Goal: Information Seeking & Learning: Learn about a topic

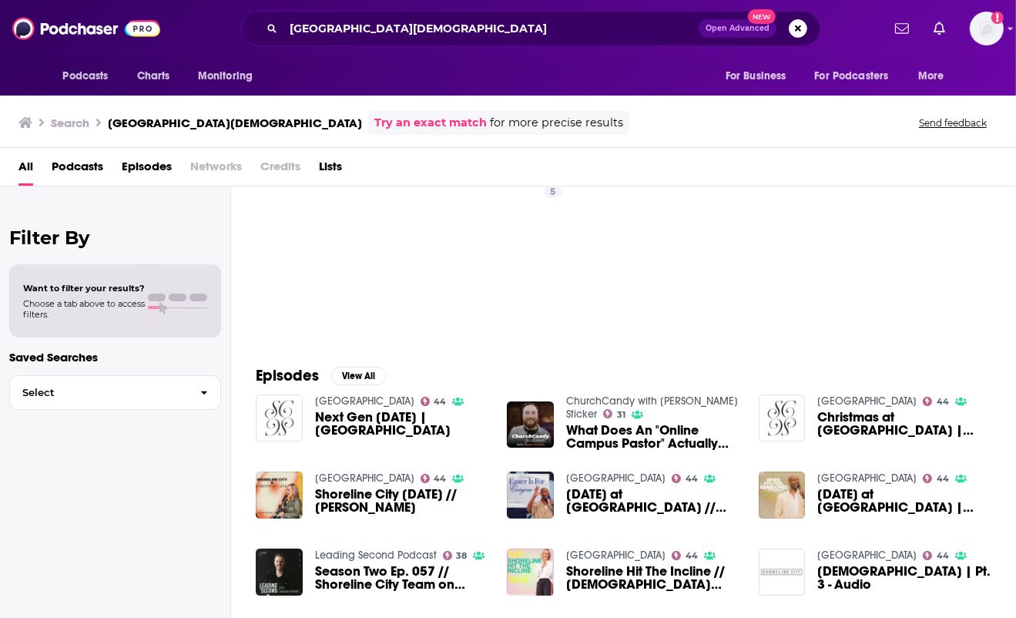
scroll to position [52, 0]
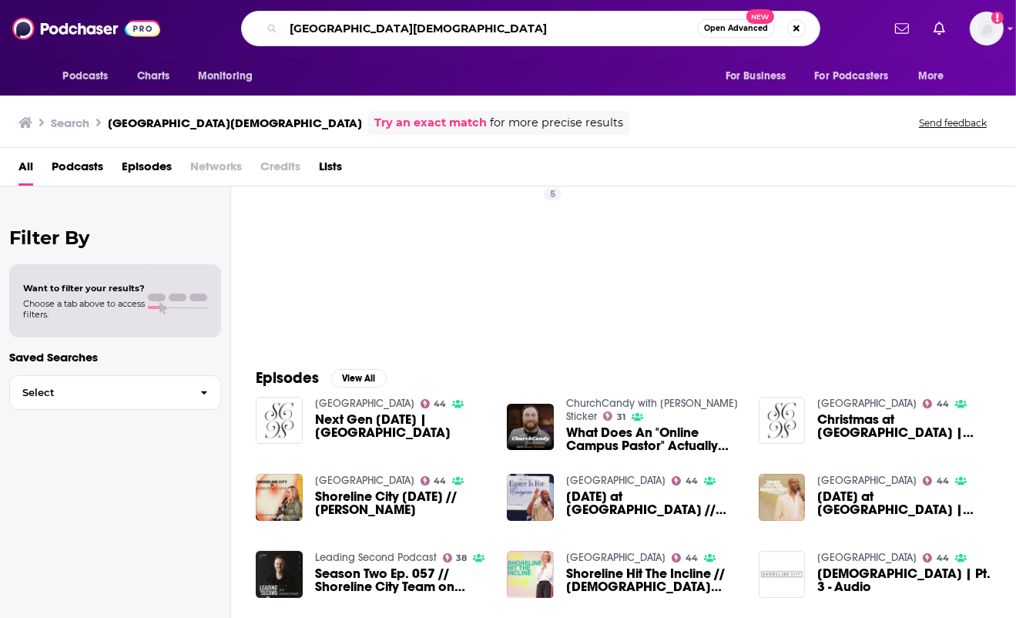
drag, startPoint x: 436, startPoint y: 29, endPoint x: 377, endPoint y: 25, distance: 59.5
click at [377, 25] on input "[GEOGRAPHIC_DATA][DEMOGRAPHIC_DATA]" at bounding box center [491, 28] width 414 height 25
type input "[GEOGRAPHIC_DATA]"
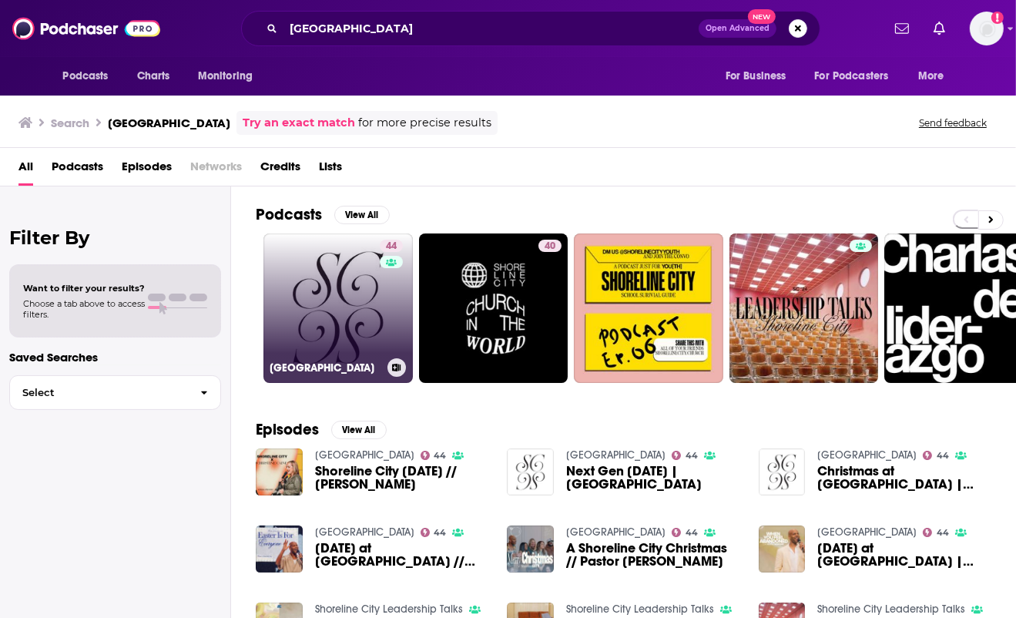
click at [333, 278] on link "44 [GEOGRAPHIC_DATA]" at bounding box center [337, 307] width 149 height 149
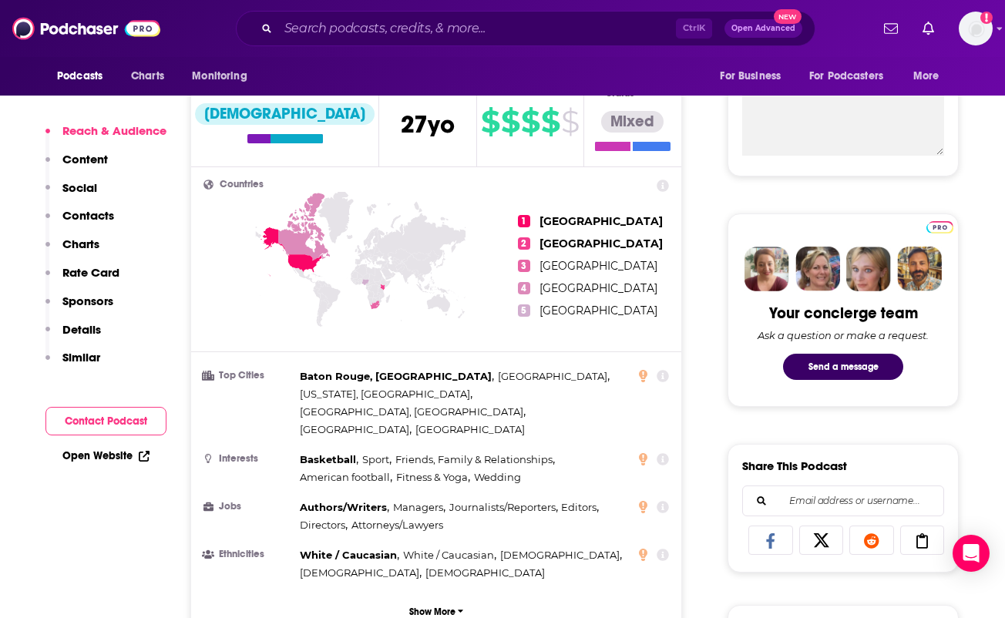
scroll to position [533, 0]
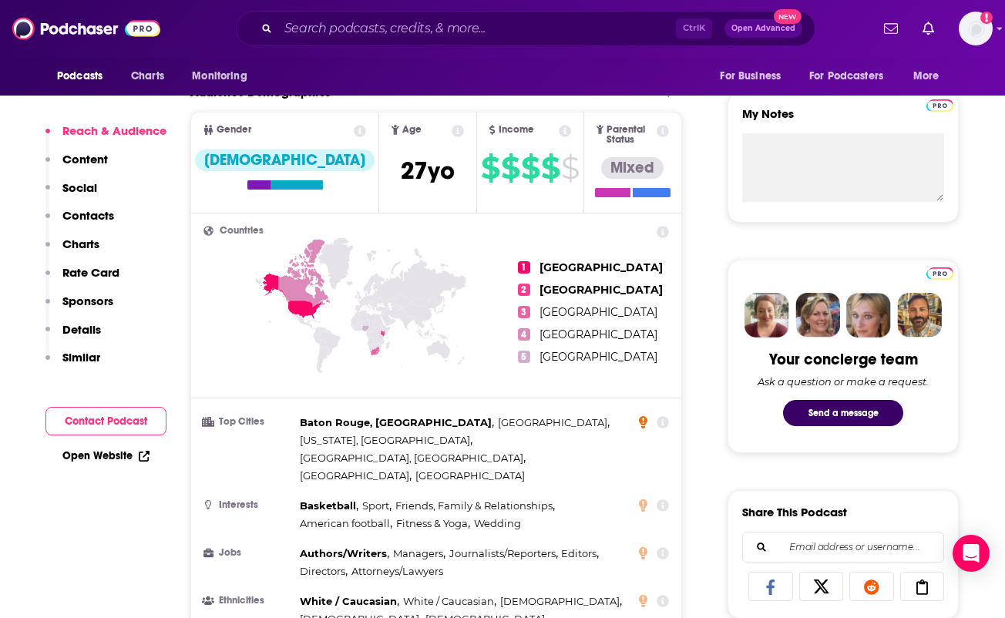
click at [639, 416] on icon at bounding box center [643, 422] width 8 height 12
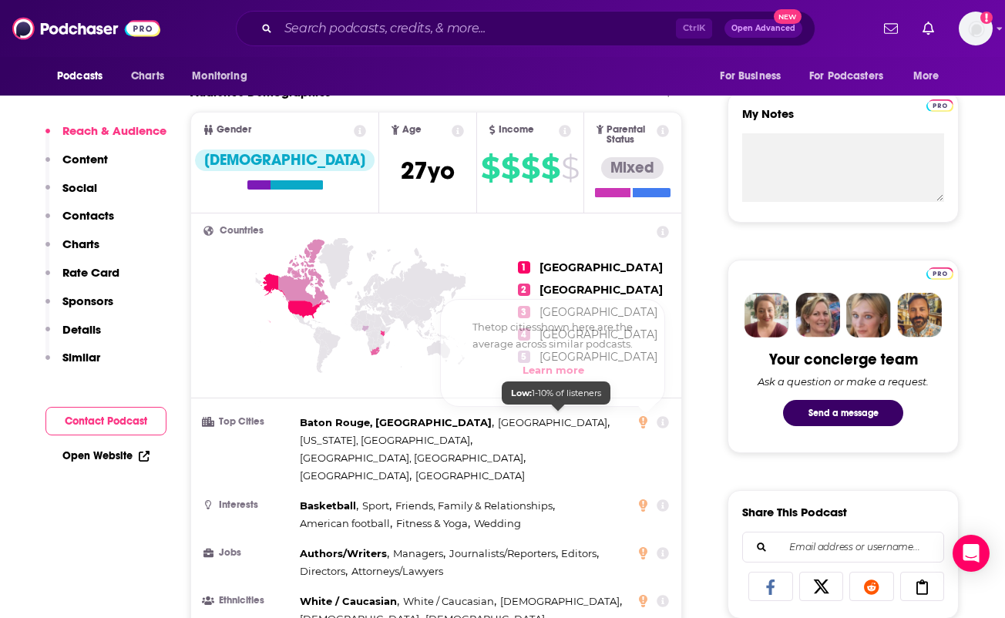
click at [523, 451] on span "[GEOGRAPHIC_DATA], [GEOGRAPHIC_DATA]" at bounding box center [411, 457] width 223 height 12
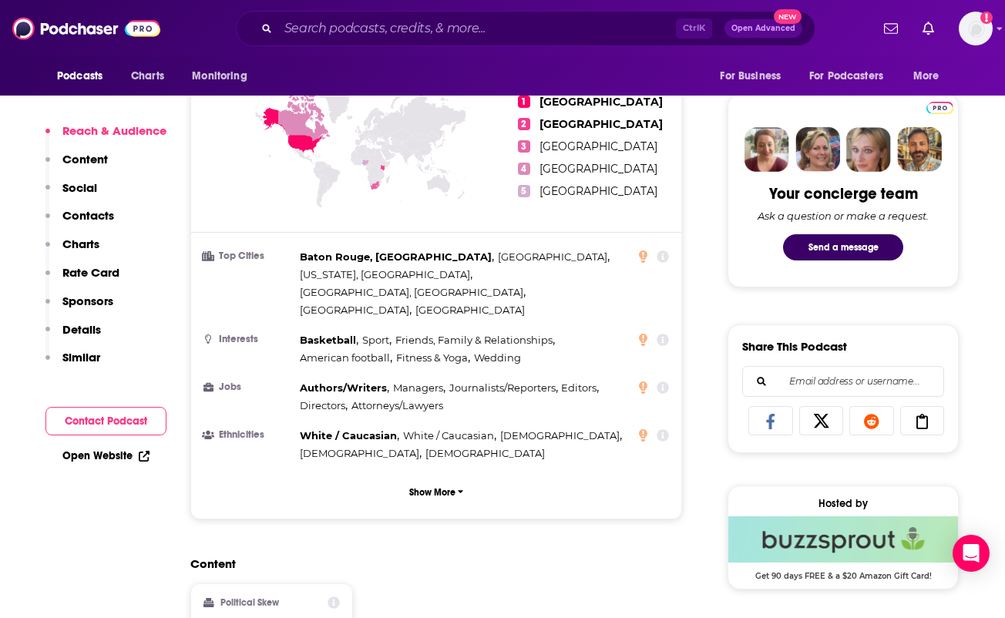
scroll to position [855, 0]
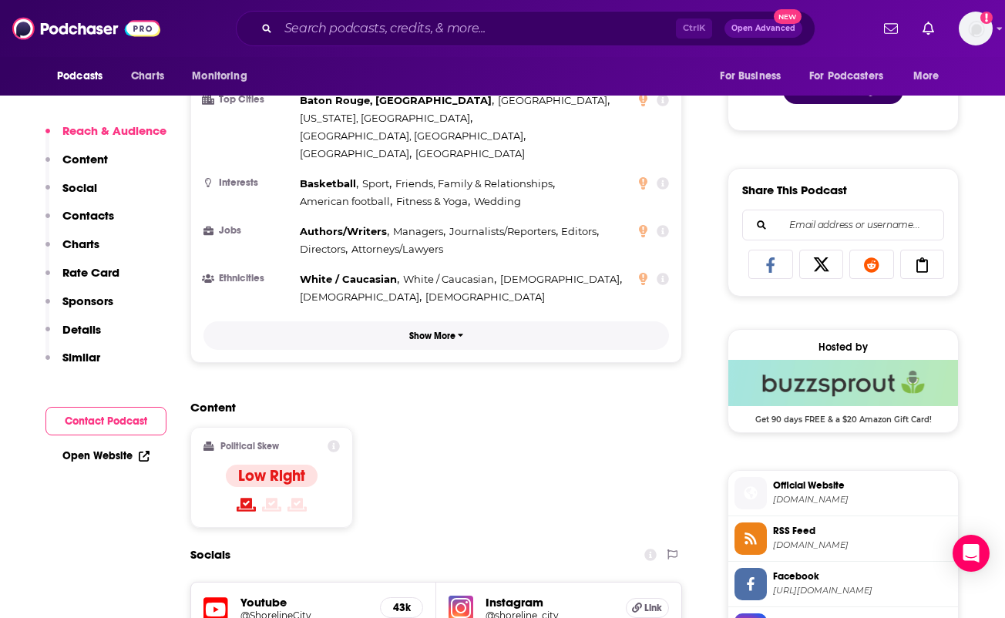
click at [433, 330] on p "Show More" at bounding box center [432, 335] width 46 height 11
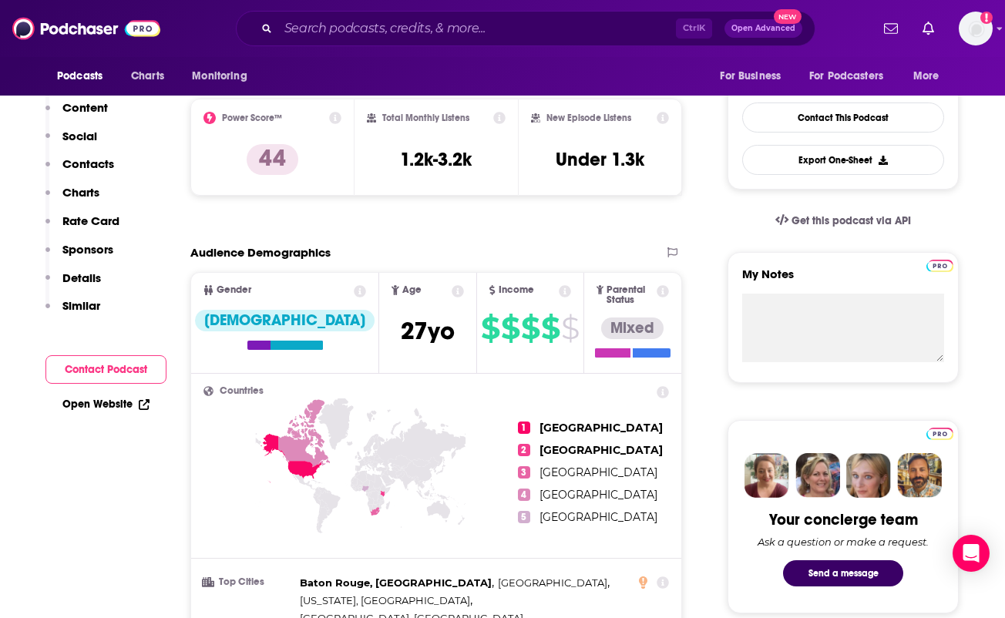
scroll to position [0, 0]
